Goal: Task Accomplishment & Management: Manage account settings

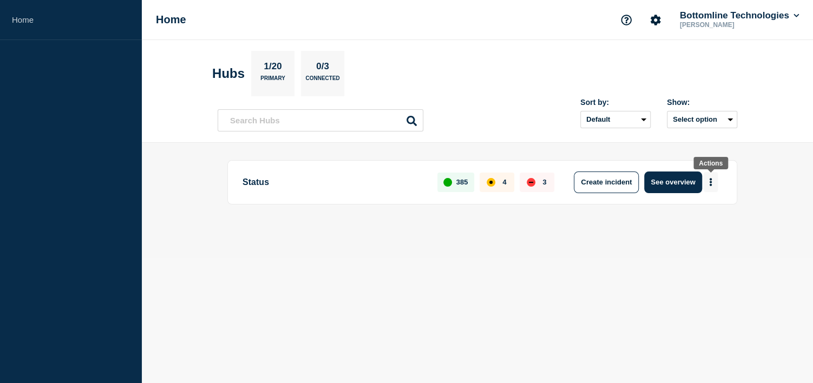
click at [714, 179] on button "More actions" at bounding box center [711, 182] width 14 height 20
click at [686, 181] on button "See overview" at bounding box center [672, 183] width 57 height 22
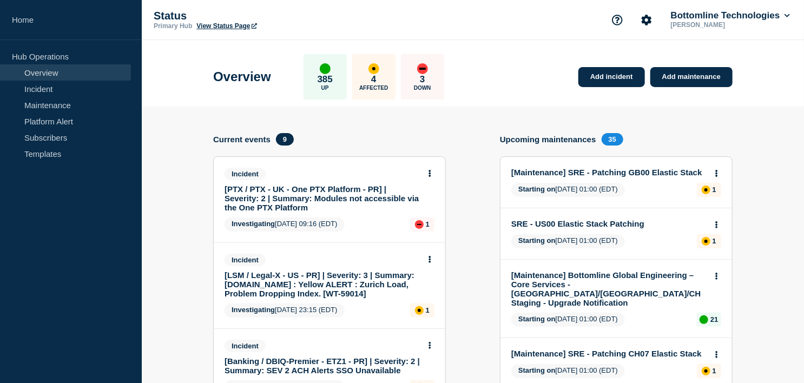
click at [329, 77] on p "385" at bounding box center [325, 79] width 15 height 11
click at [332, 76] on p "385" at bounding box center [325, 79] width 15 height 11
click at [331, 71] on div "up" at bounding box center [325, 68] width 11 height 11
click at [333, 74] on p "385" at bounding box center [325, 79] width 15 height 11
click at [286, 138] on span "9" at bounding box center [285, 139] width 18 height 12
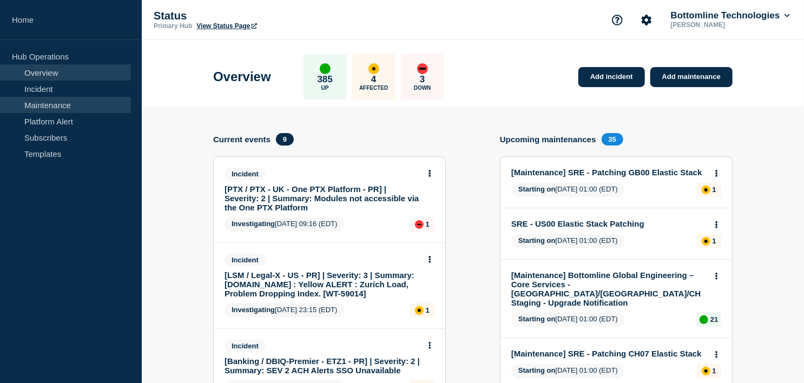
click at [54, 104] on link "Maintenance" at bounding box center [65, 105] width 131 height 16
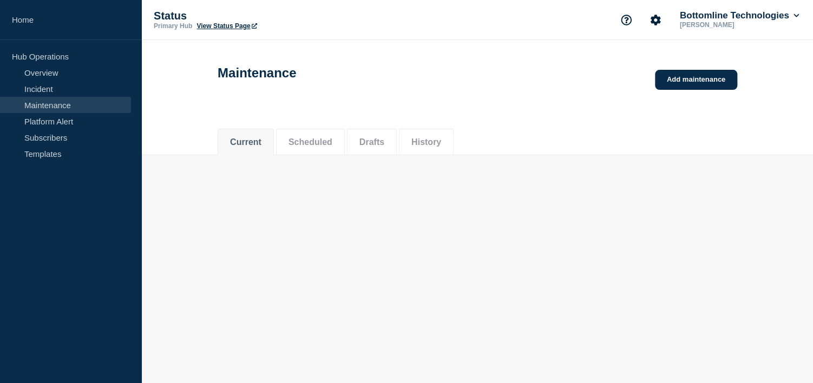
click at [62, 105] on link "Maintenance" at bounding box center [65, 105] width 131 height 16
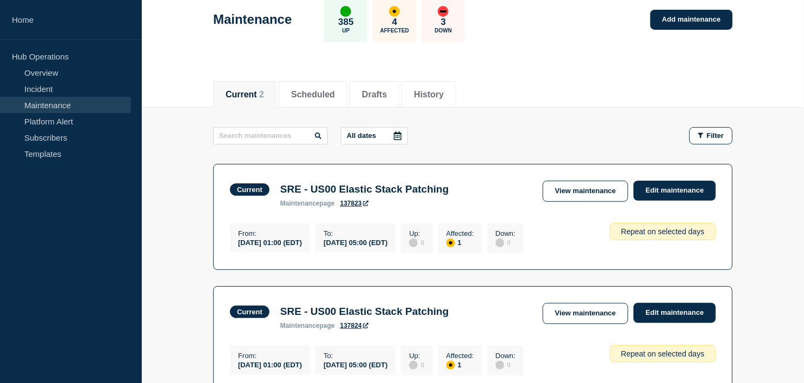
scroll to position [9, 0]
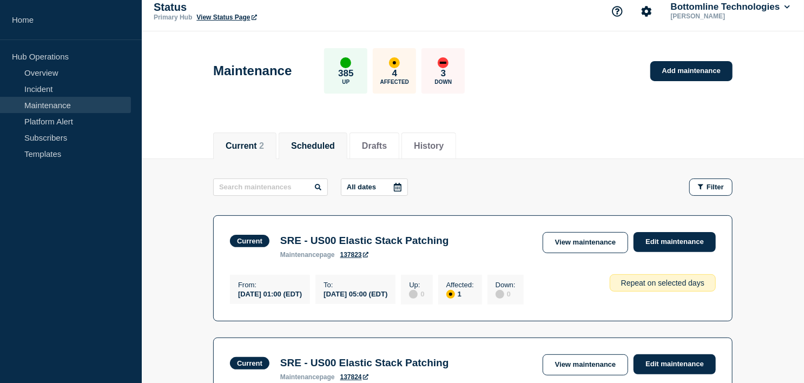
click at [323, 148] on button "Scheduled" at bounding box center [313, 146] width 44 height 10
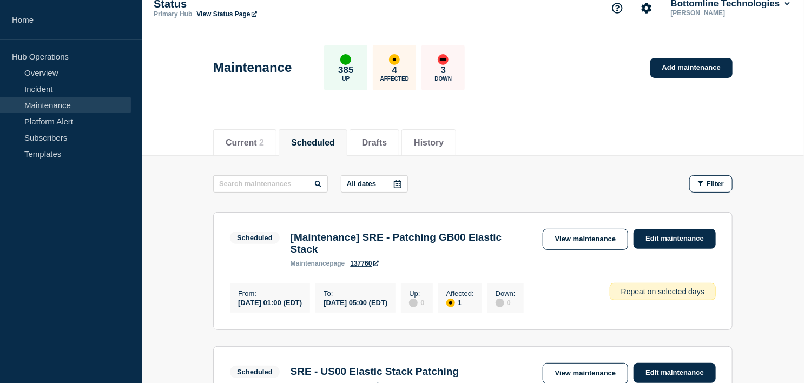
scroll to position [13, 0]
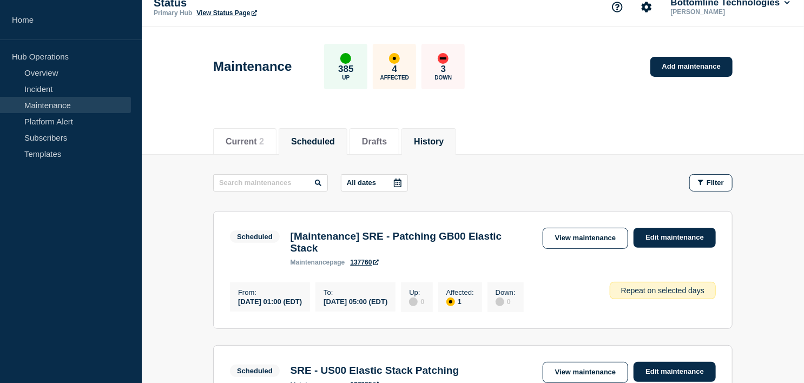
click at [456, 132] on li "History" at bounding box center [429, 141] width 55 height 27
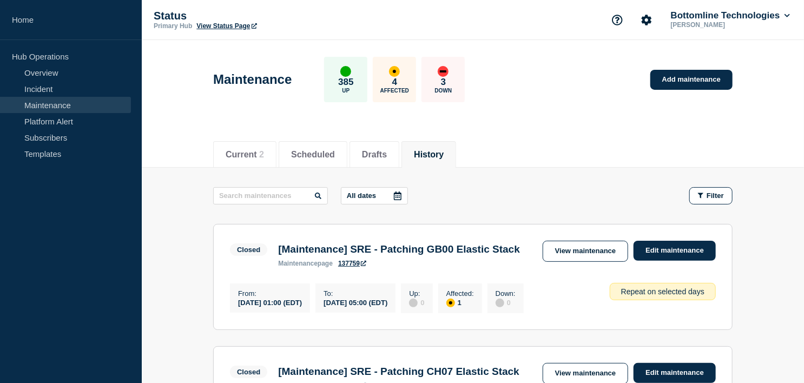
scroll to position [353, 0]
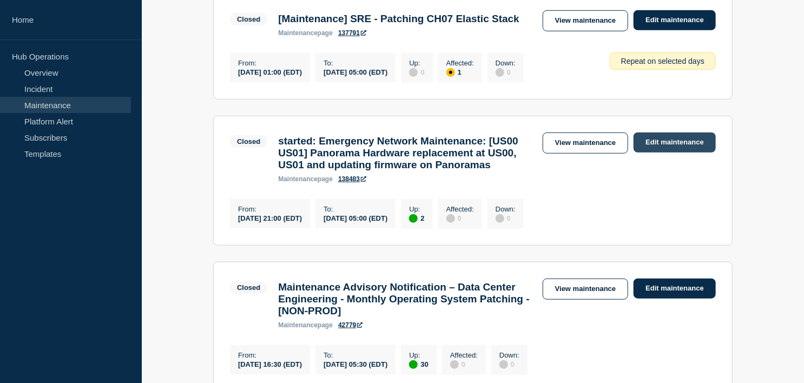
click at [662, 153] on link "Edit maintenance" at bounding box center [675, 143] width 82 height 20
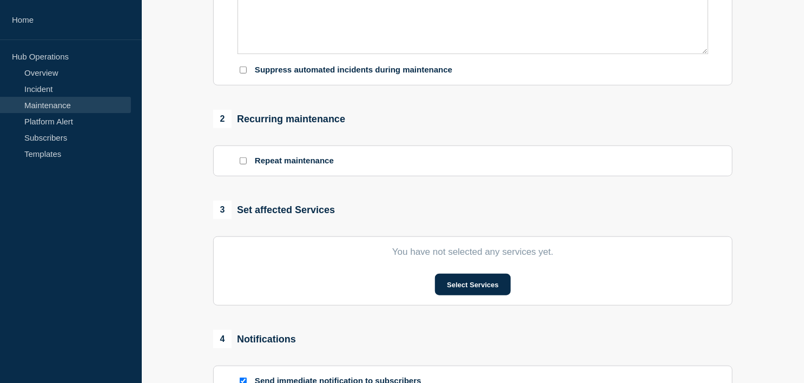
type input "started: Emergency Network Maintenance: [US00 US01] Panorama Hardware replaceme…"
type input "[DATE]"
type input "21:00"
type input "05:00"
checkbox input "true"
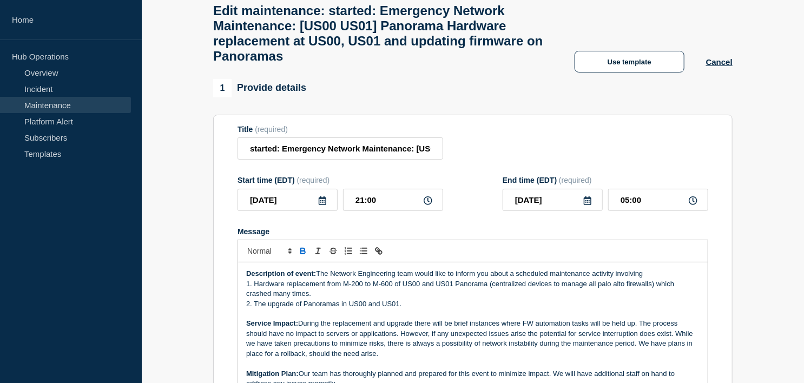
scroll to position [58, 0]
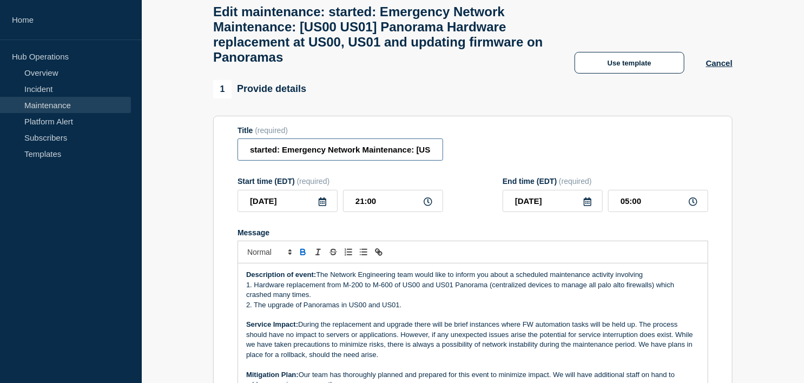
click at [265, 161] on input "started: Emergency Network Maintenance: [US00 US01] Panorama Hardware replaceme…" at bounding box center [341, 150] width 206 height 22
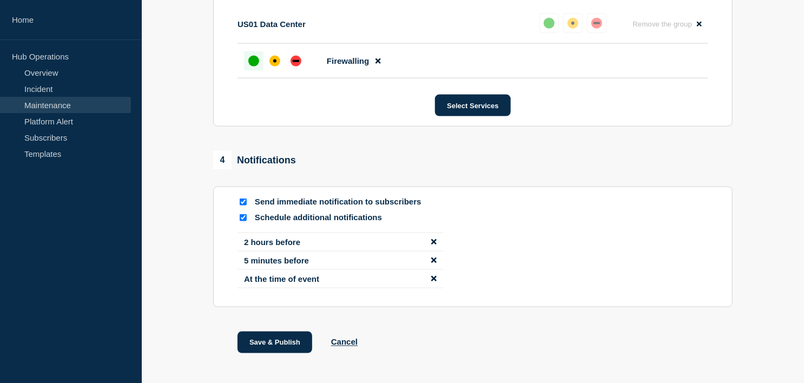
scroll to position [738, 0]
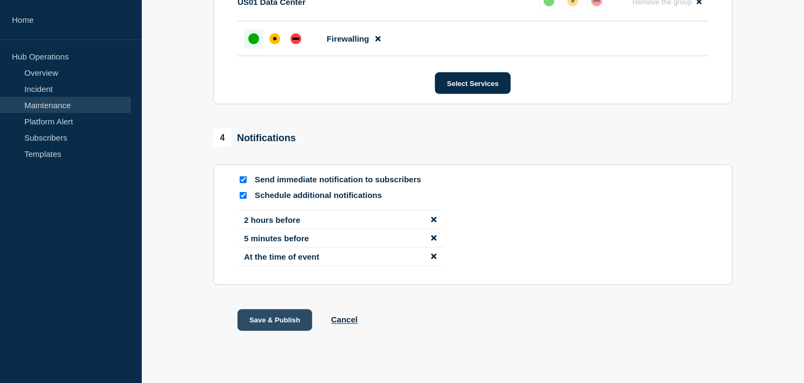
type input "Completed : Emergency Network Maintenance: [US00 US01] Panorama Hardware replac…"
click at [255, 331] on button "Save & Publish" at bounding box center [275, 321] width 75 height 22
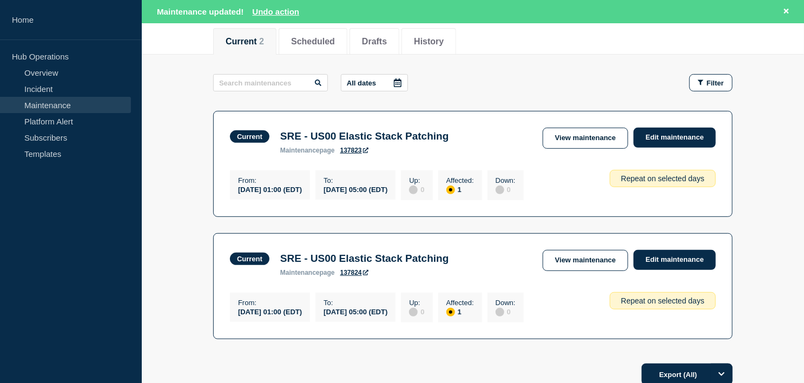
scroll to position [134, 0]
